Goal: Transaction & Acquisition: Book appointment/travel/reservation

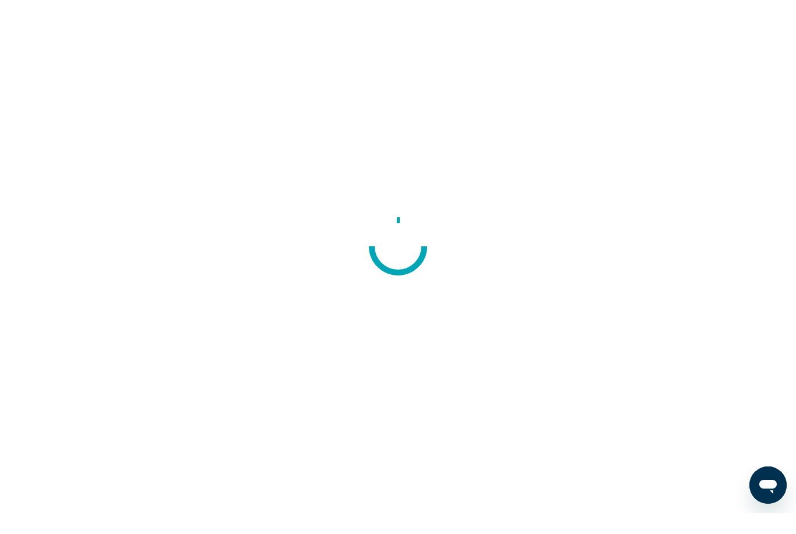
scroll to position [37, 0]
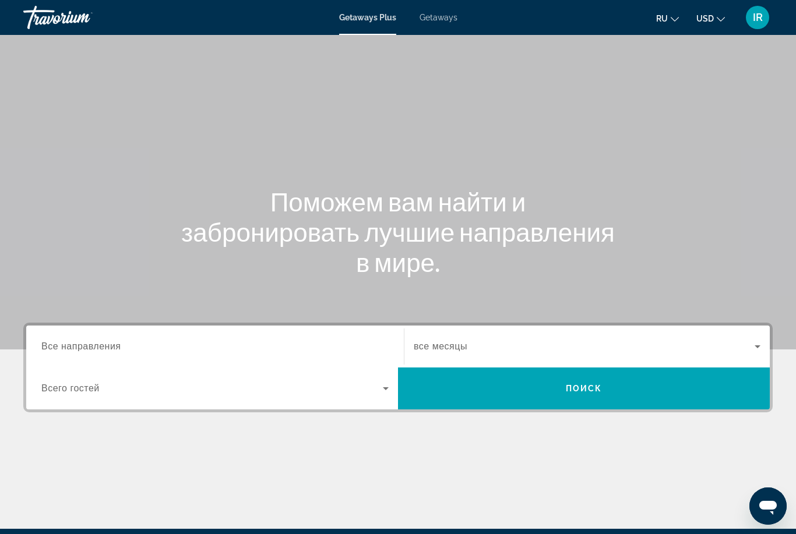
click at [96, 351] on span "Все направления" at bounding box center [81, 347] width 80 height 10
click at [96, 351] on input "Destination Все направления" at bounding box center [214, 347] width 347 height 14
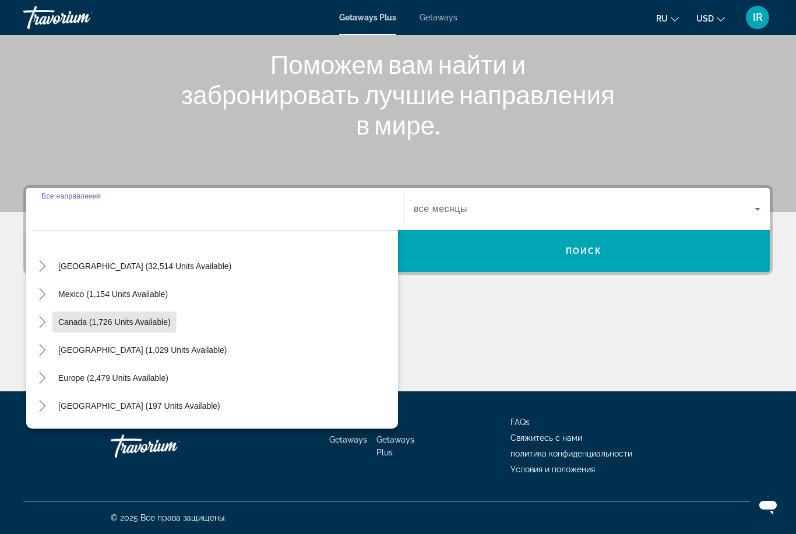
scroll to position [35, 0]
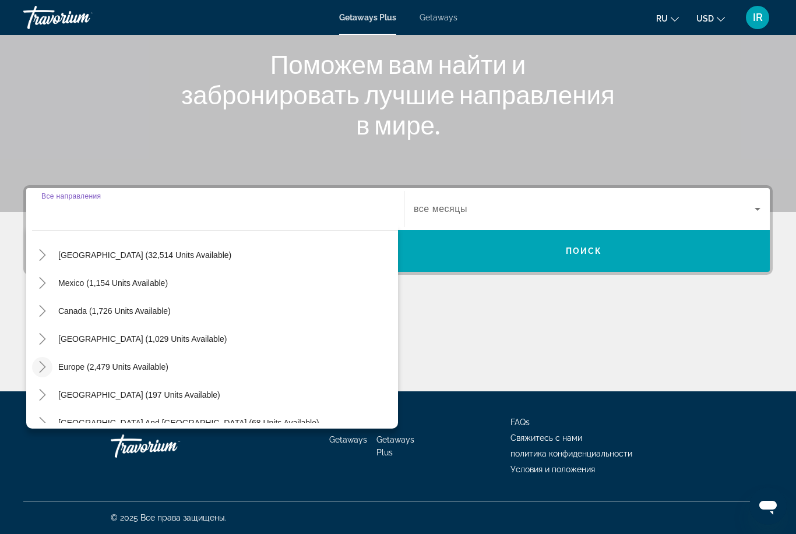
click at [41, 368] on icon "Toggle Europe (2,479 units available)" at bounding box center [43, 367] width 12 height 12
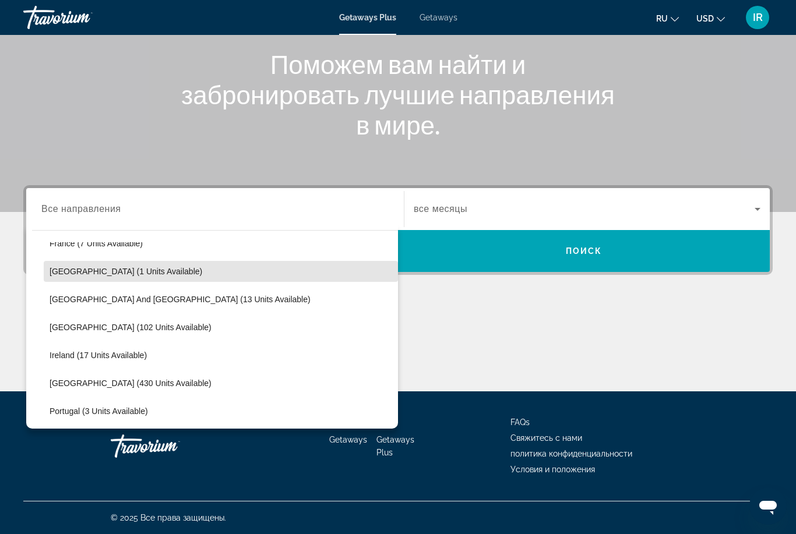
scroll to position [339, 0]
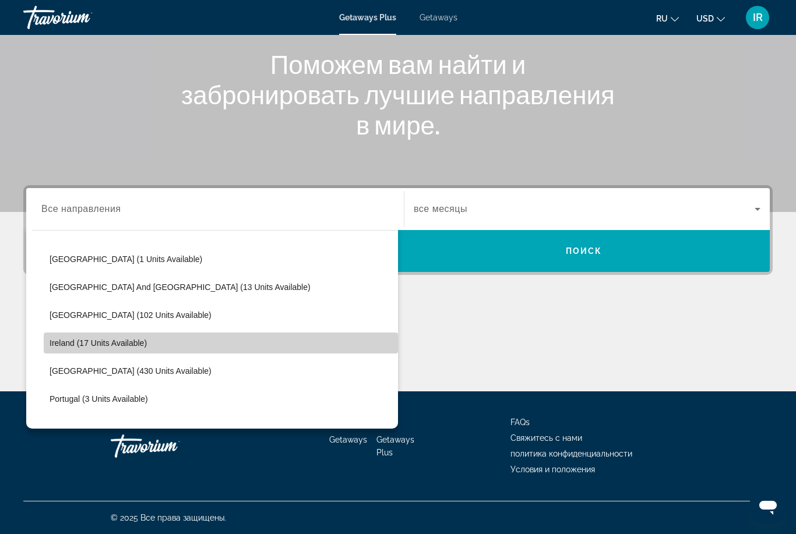
click at [58, 347] on span "Ireland (17 units available)" at bounding box center [98, 343] width 97 height 9
type input "**********"
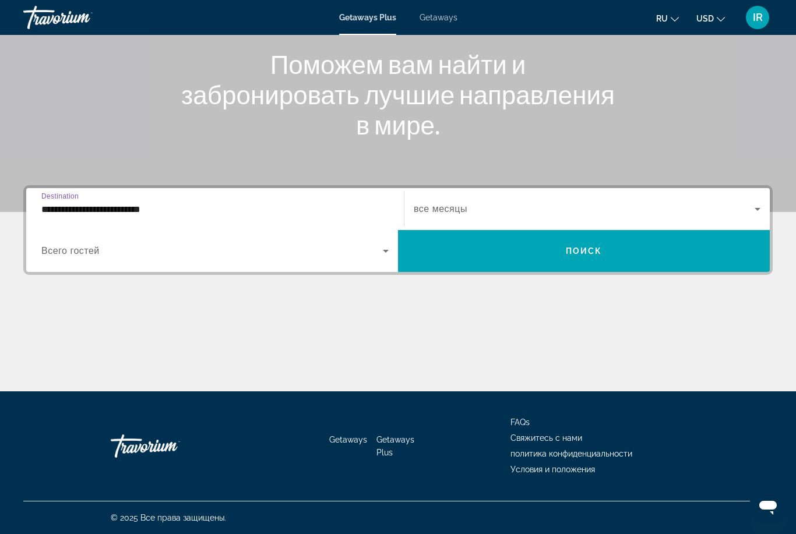
click at [462, 216] on div "Search widget" at bounding box center [587, 209] width 347 height 33
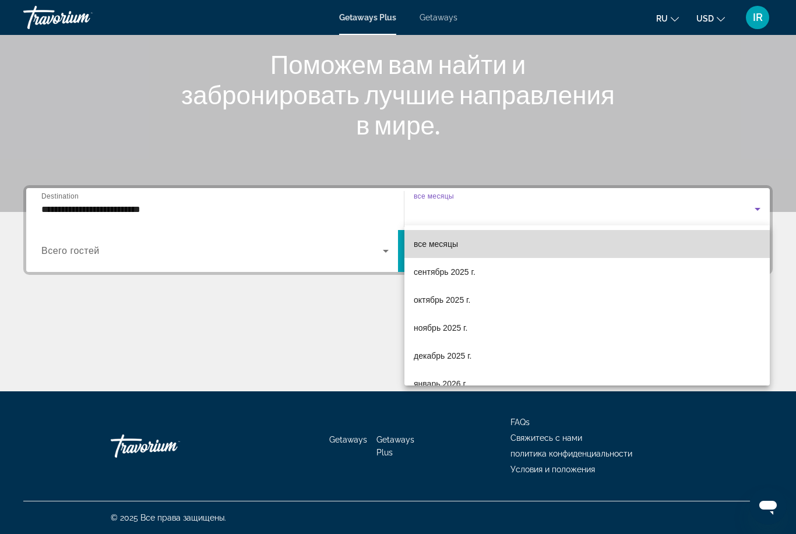
click at [468, 240] on mat-option "все месяцы" at bounding box center [586, 244] width 365 height 28
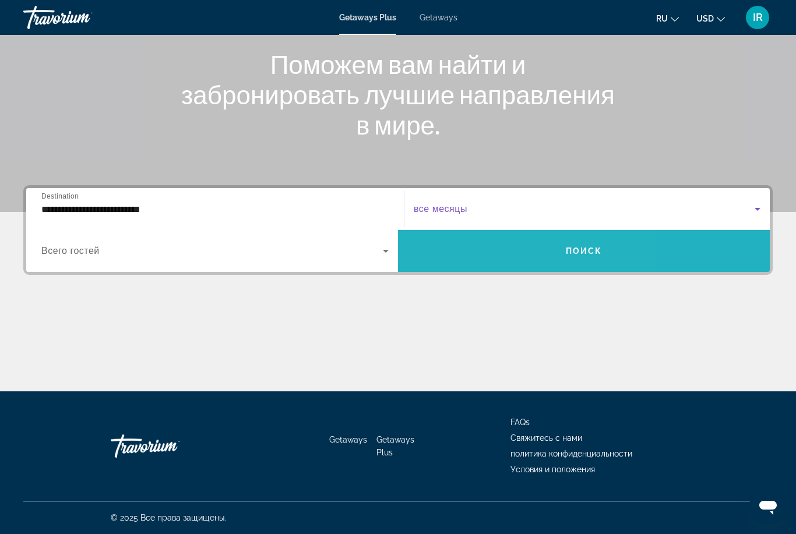
click at [493, 257] on span "Search widget" at bounding box center [584, 251] width 372 height 28
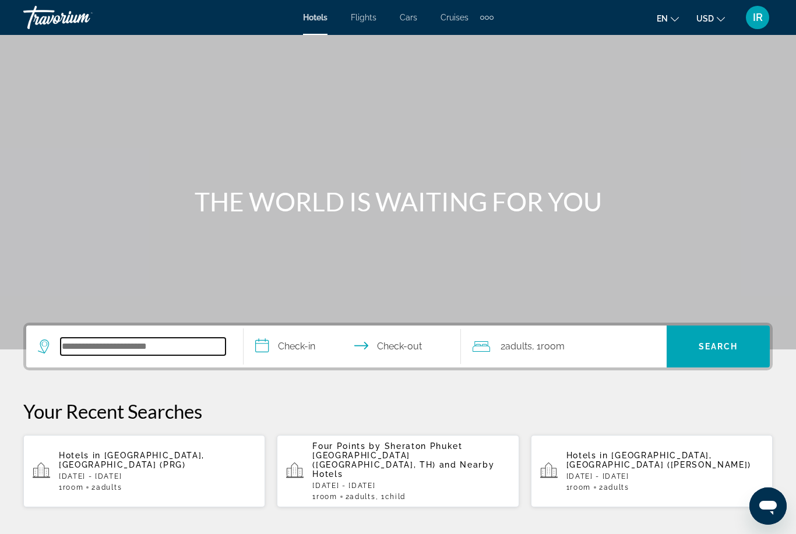
click at [124, 339] on input "Search widget" at bounding box center [143, 346] width 165 height 17
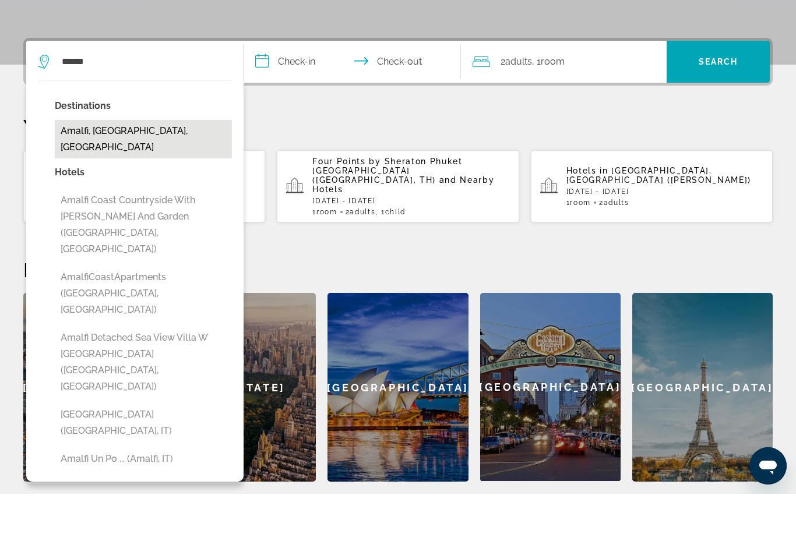
click at [104, 160] on button "Amalfi, [GEOGRAPHIC_DATA], [GEOGRAPHIC_DATA]" at bounding box center [143, 179] width 177 height 38
type input "**********"
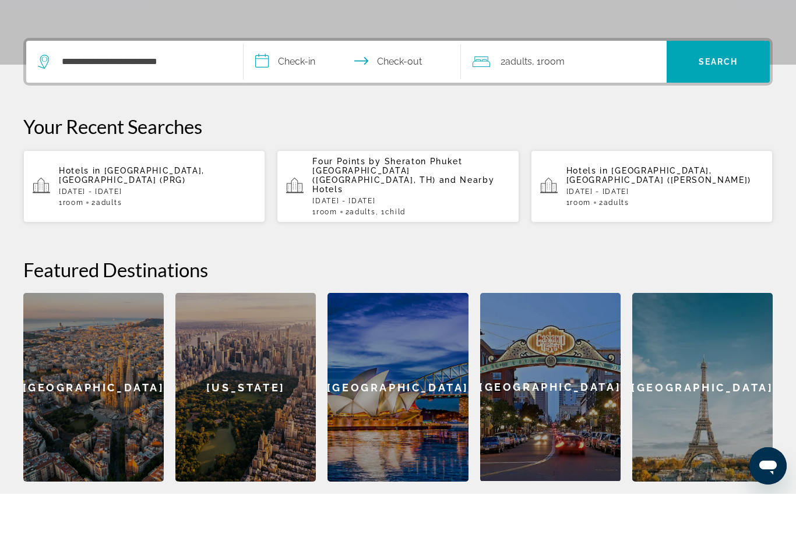
click at [285, 81] on input "**********" at bounding box center [355, 103] width 222 height 45
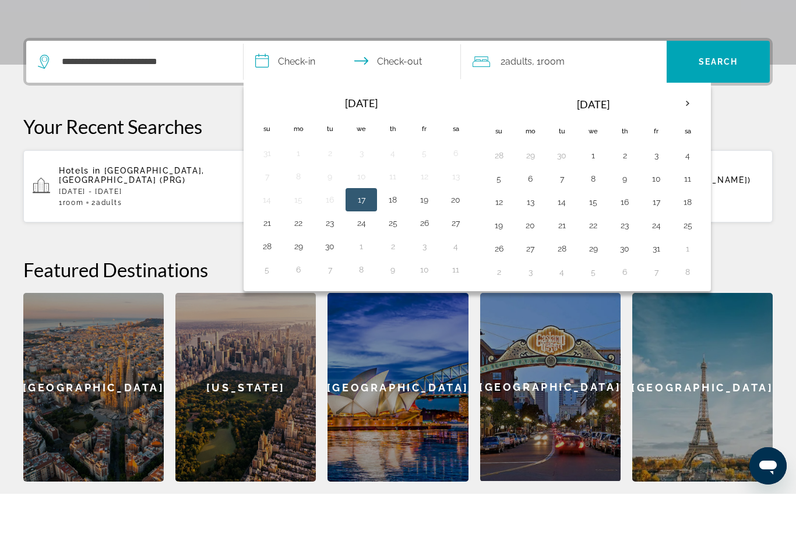
scroll to position [285, 0]
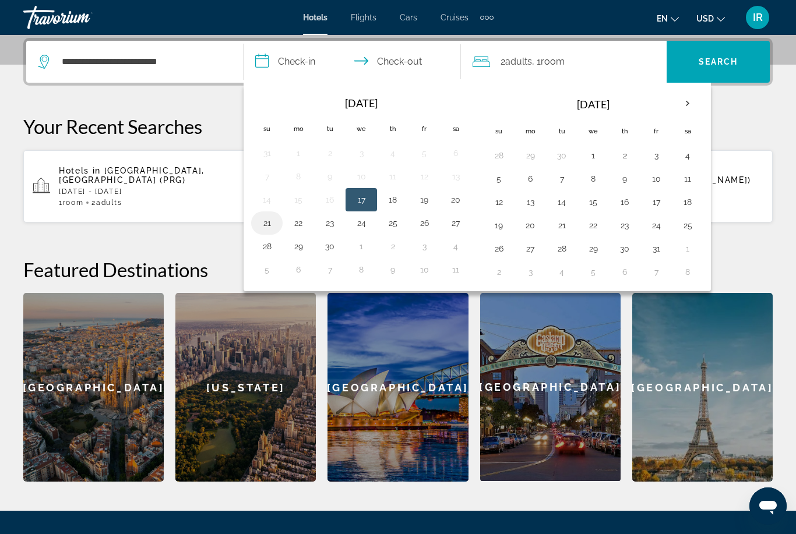
click at [269, 230] on button "21" at bounding box center [267, 223] width 19 height 16
click at [455, 227] on button "27" at bounding box center [455, 223] width 19 height 16
type input "**********"
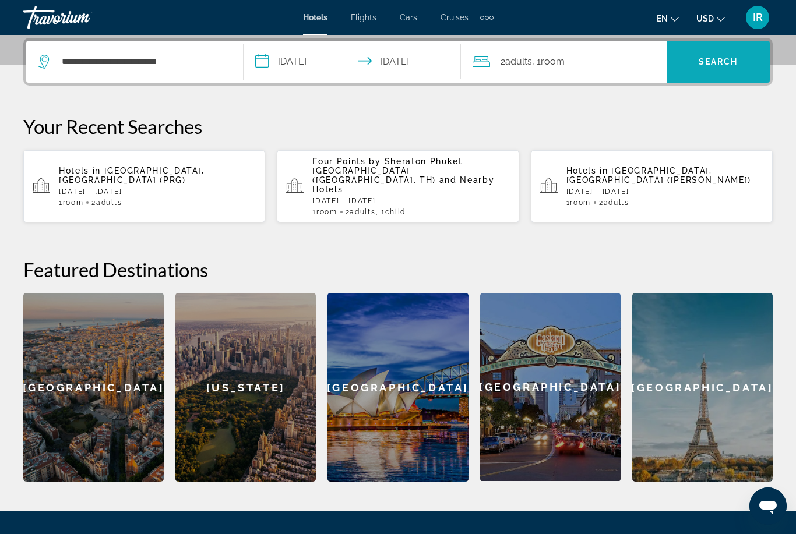
click at [699, 62] on span "Search" at bounding box center [719, 61] width 40 height 9
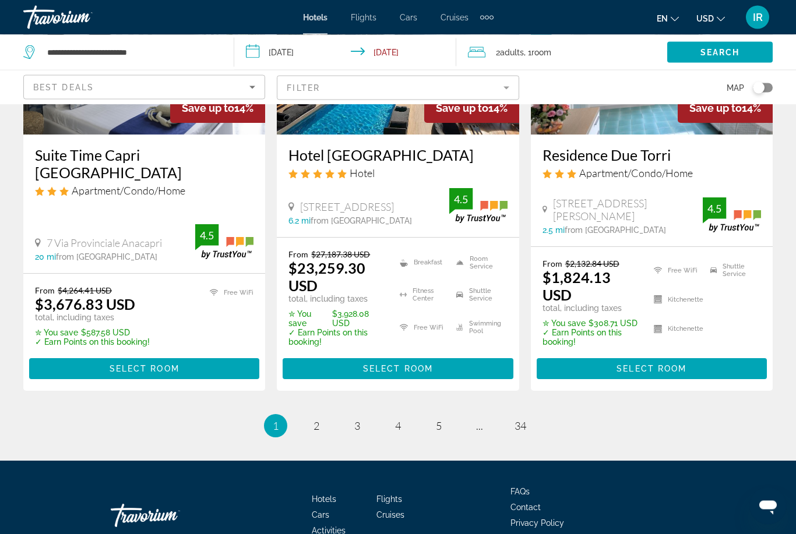
scroll to position [1603, 0]
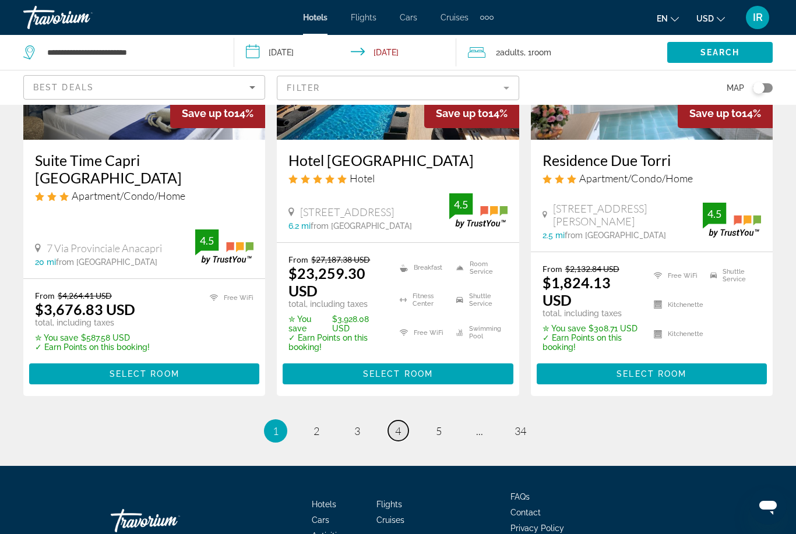
click at [407, 421] on link "page 4" at bounding box center [398, 431] width 20 height 20
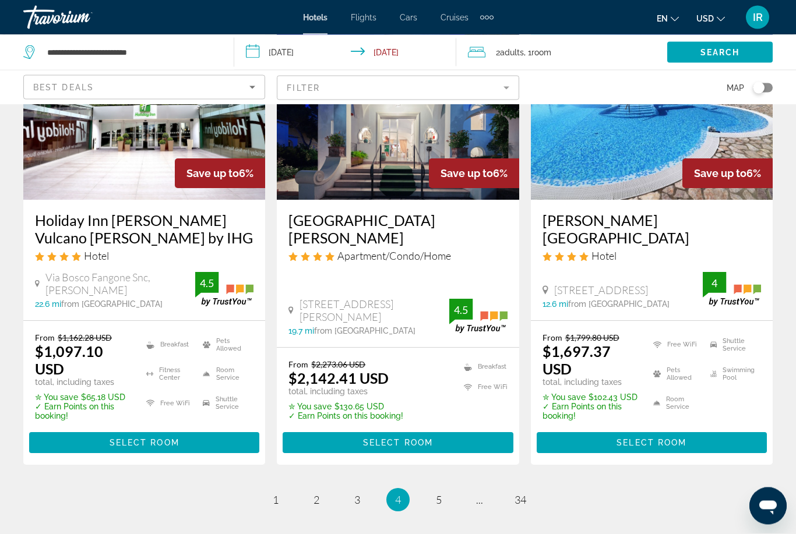
scroll to position [1504, 0]
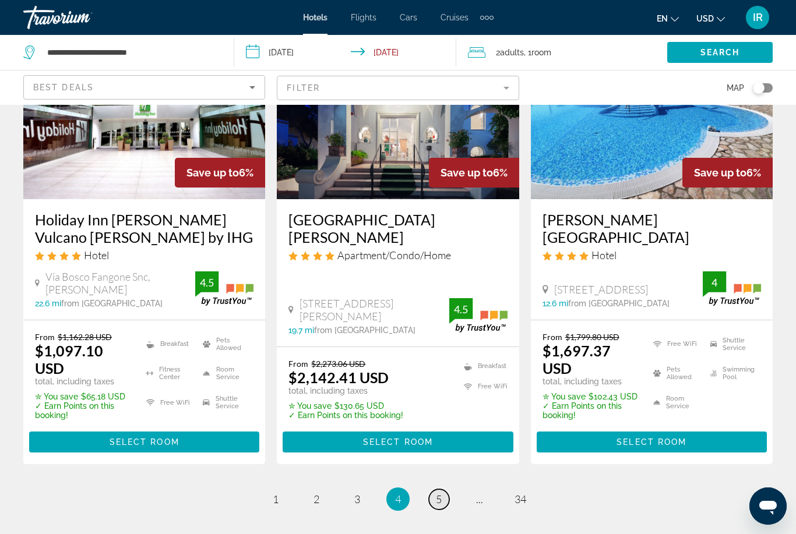
click at [442, 500] on link "page 5" at bounding box center [439, 500] width 20 height 20
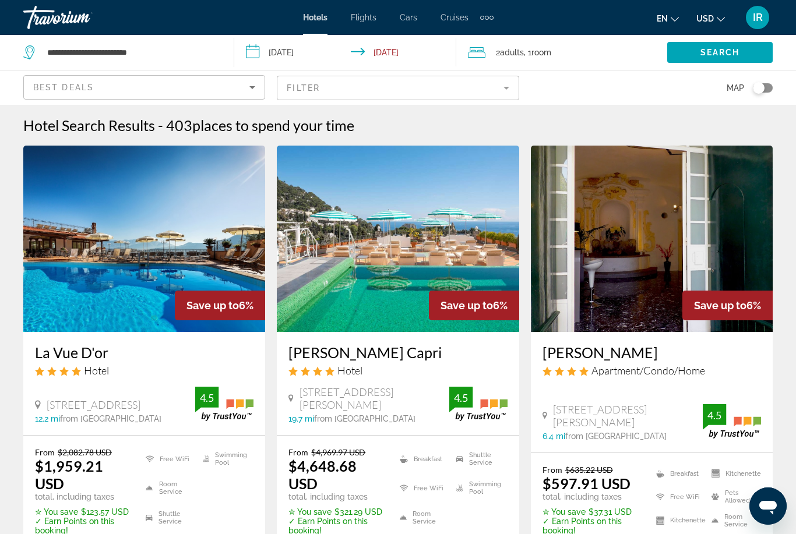
click at [80, 84] on span "Best Deals" at bounding box center [63, 87] width 61 height 9
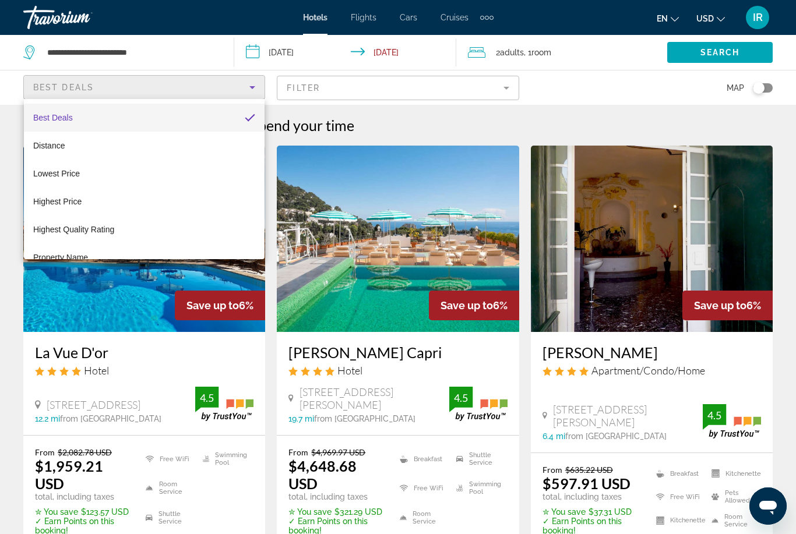
click at [160, 57] on div at bounding box center [398, 267] width 796 height 534
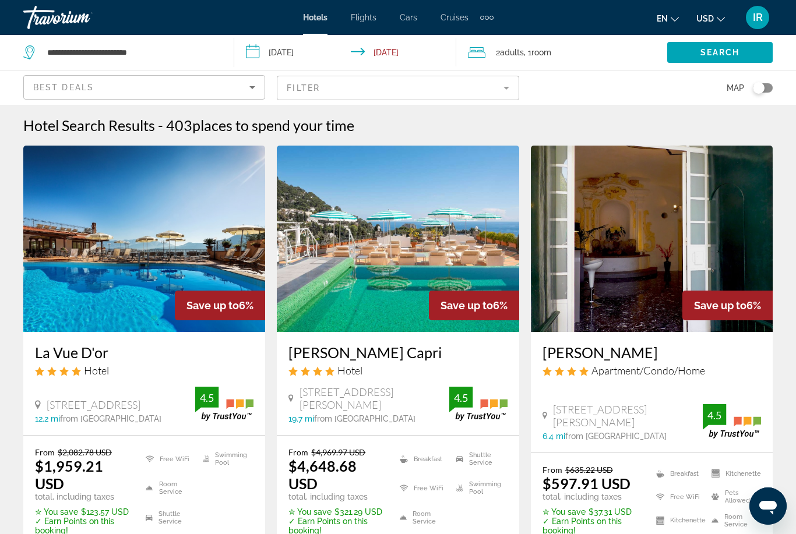
click at [167, 30] on div "Hotels Flights Cars Cruises Activities Hotels Flights Cars Cruises Activities e…" at bounding box center [398, 17] width 796 height 30
click at [150, 52] on input "**********" at bounding box center [131, 52] width 170 height 17
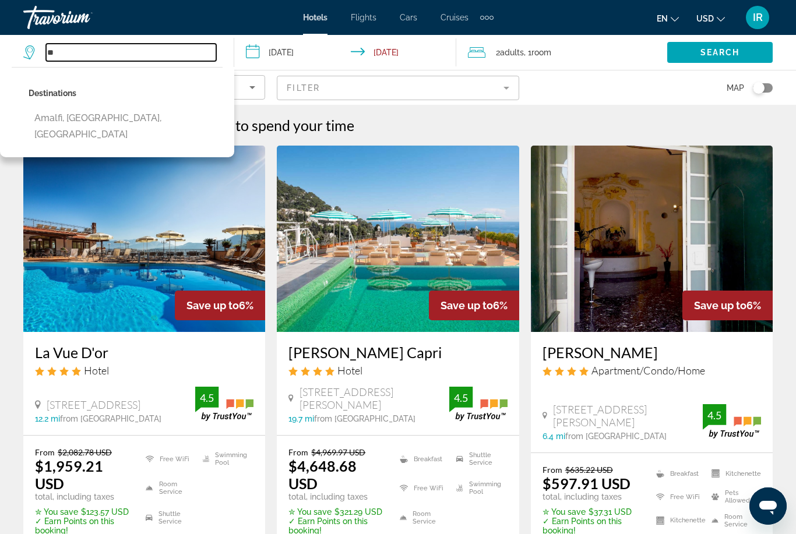
type input "*"
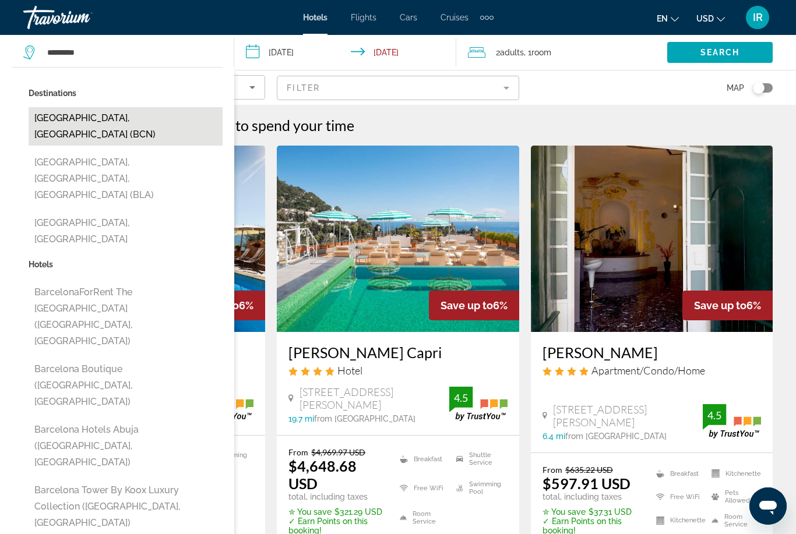
click at [58, 115] on button "[GEOGRAPHIC_DATA], [GEOGRAPHIC_DATA] (BCN)" at bounding box center [126, 126] width 194 height 38
type input "**********"
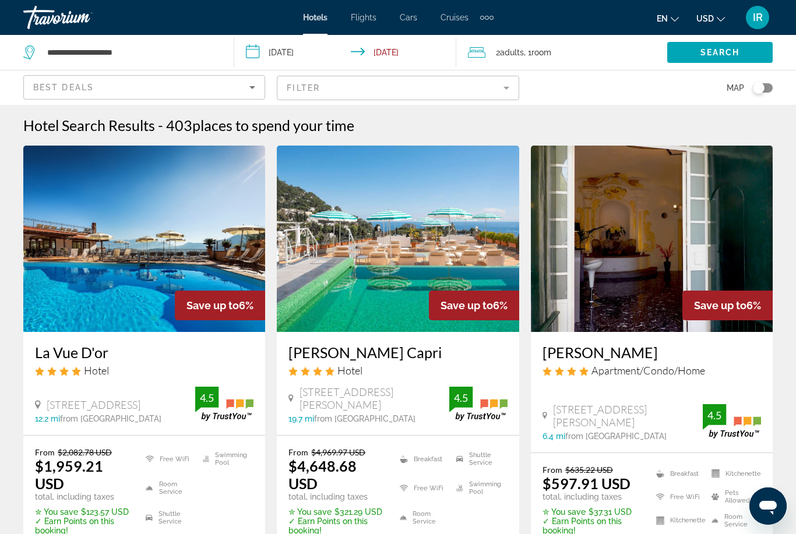
click at [289, 56] on input "**********" at bounding box center [347, 54] width 227 height 38
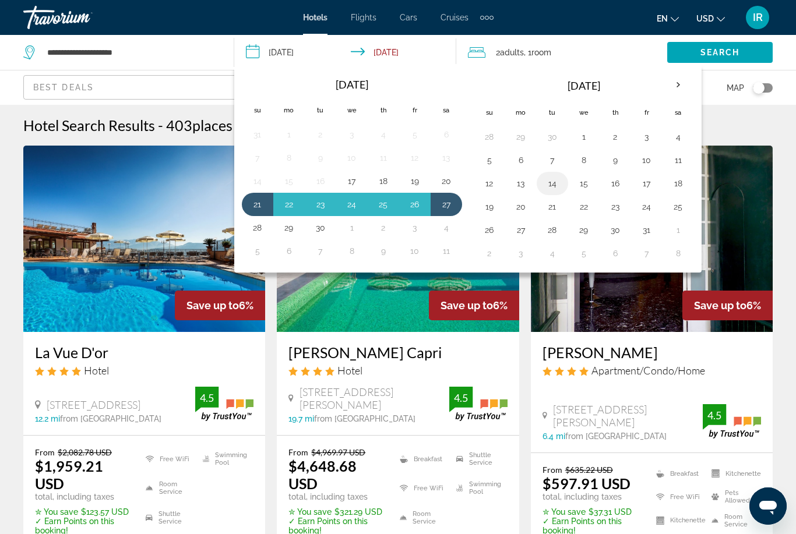
click at [555, 182] on button "14" at bounding box center [552, 183] width 19 height 16
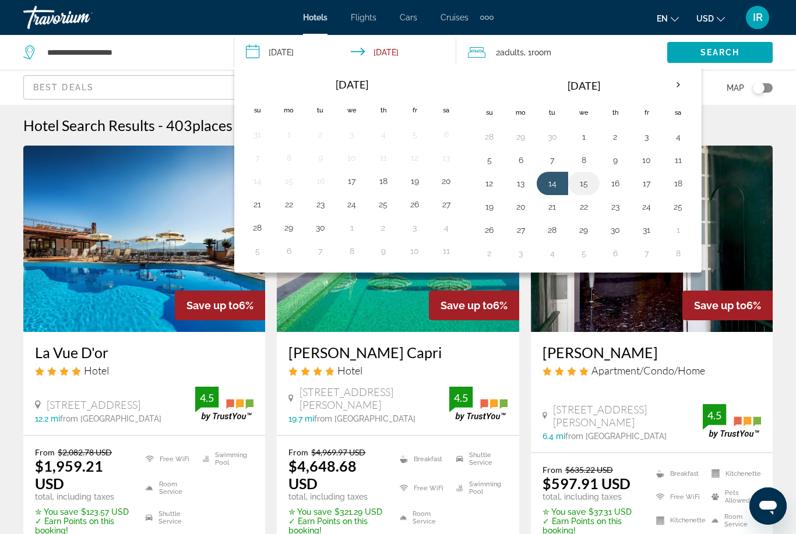
click at [586, 185] on button "15" at bounding box center [584, 183] width 19 height 16
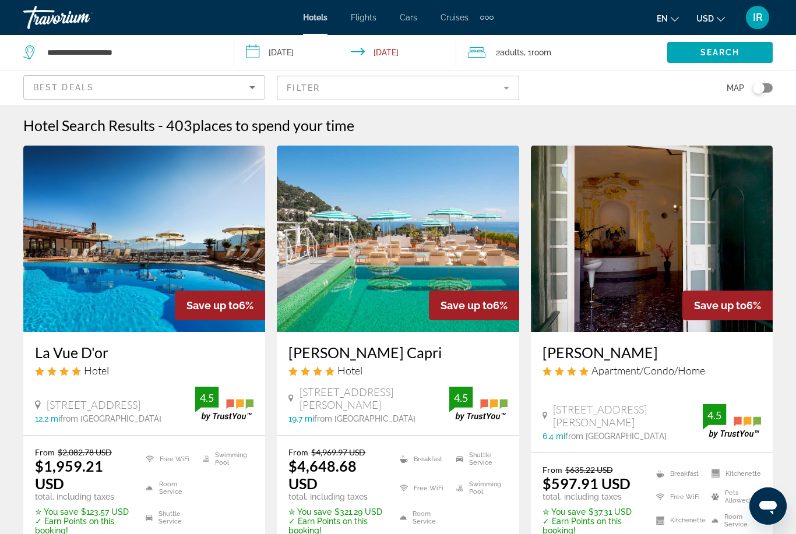
type input "**********"
click at [701, 48] on span "Search" at bounding box center [721, 52] width 40 height 9
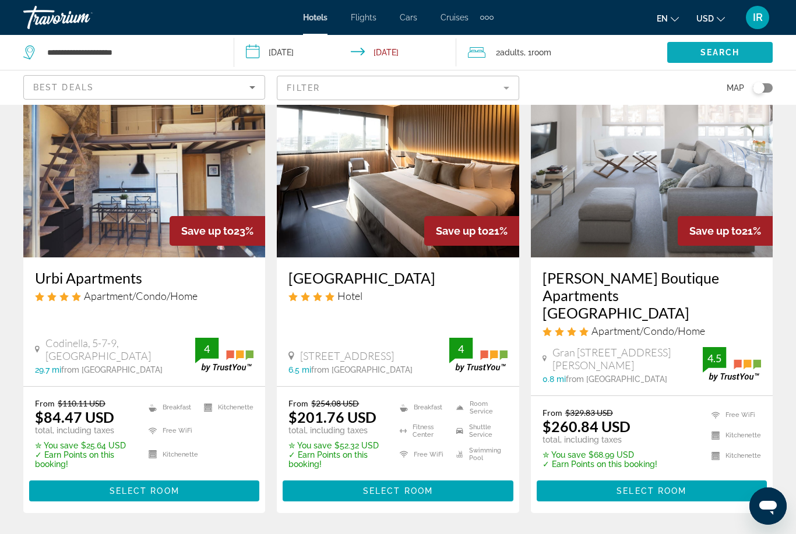
scroll to position [1379, 0]
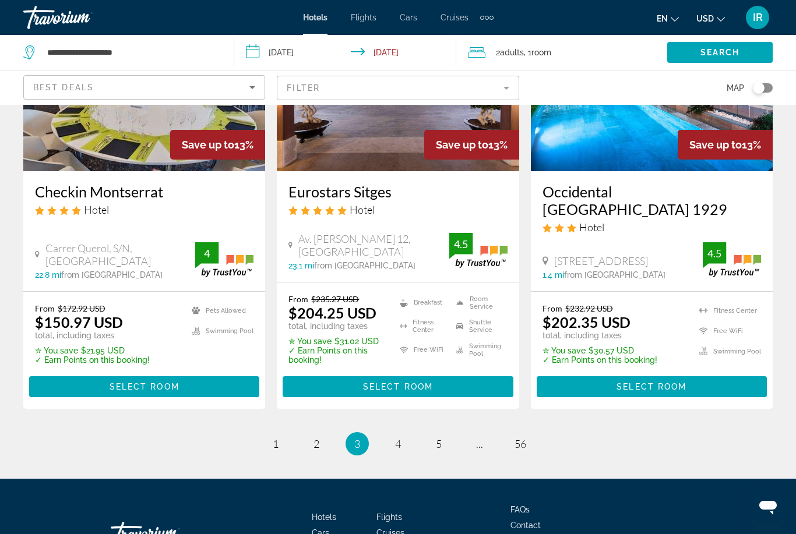
scroll to position [1556, 0]
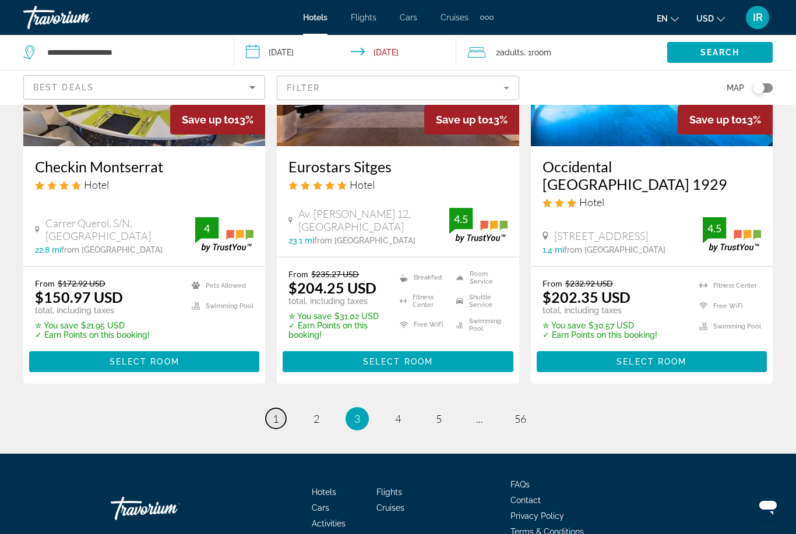
click at [277, 413] on span "1" at bounding box center [276, 419] width 6 height 13
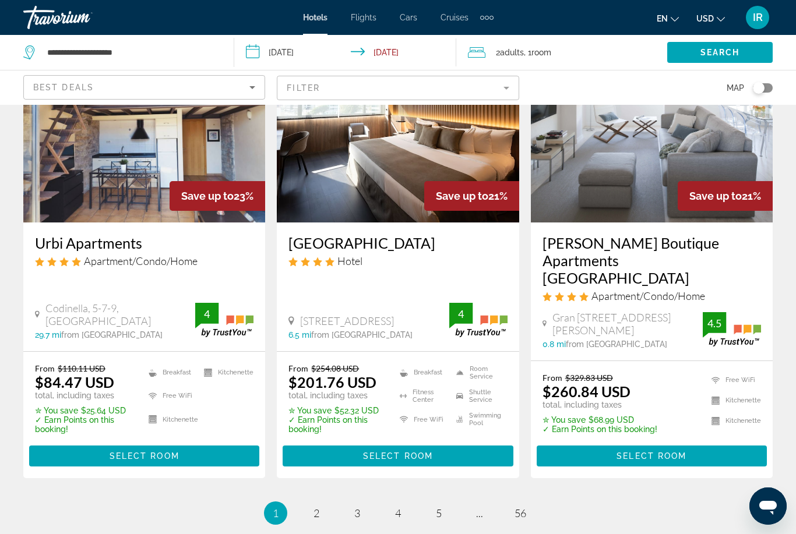
scroll to position [1522, 0]
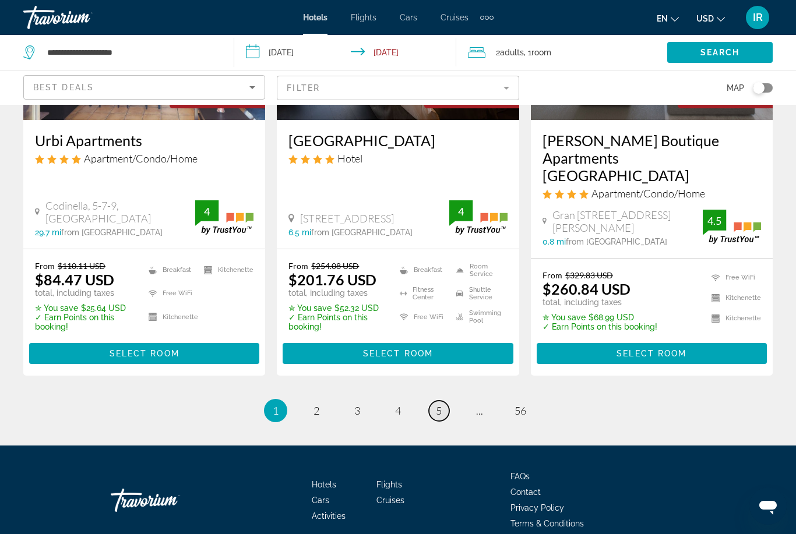
click at [432, 401] on link "page 5" at bounding box center [439, 411] width 20 height 20
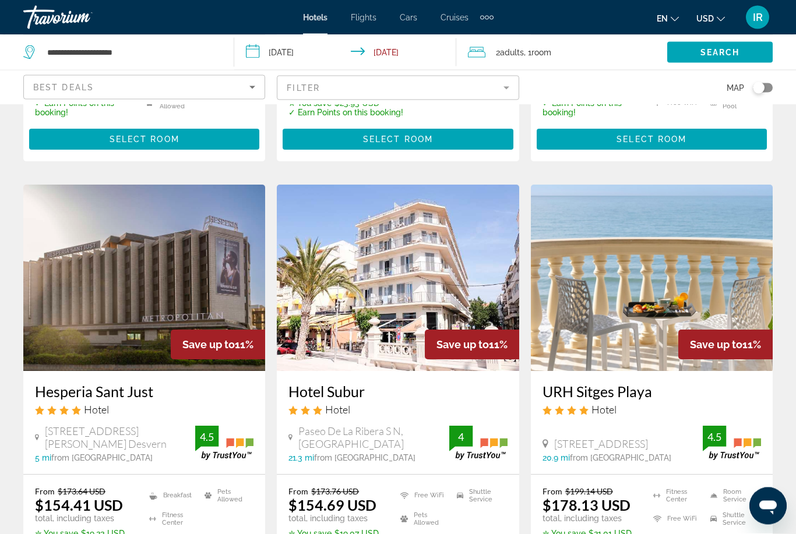
scroll to position [418, 0]
